Goal: Navigation & Orientation: Find specific page/section

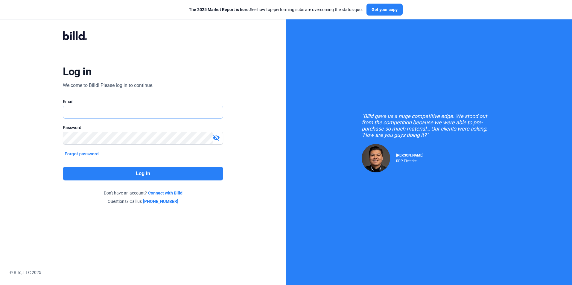
type input "[PERSON_NAME][EMAIL_ADDRESS][DOMAIN_NAME]"
click at [134, 174] on button "Log in" at bounding box center [143, 174] width 160 height 14
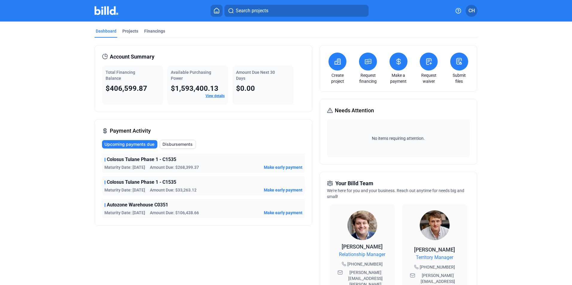
click at [43, 95] on dashboard "Dashboard Projects Financings Account Summary Total Financing Balance $406,599.…" at bounding box center [286, 229] width 515 height 414
